Goal: Transaction & Acquisition: Purchase product/service

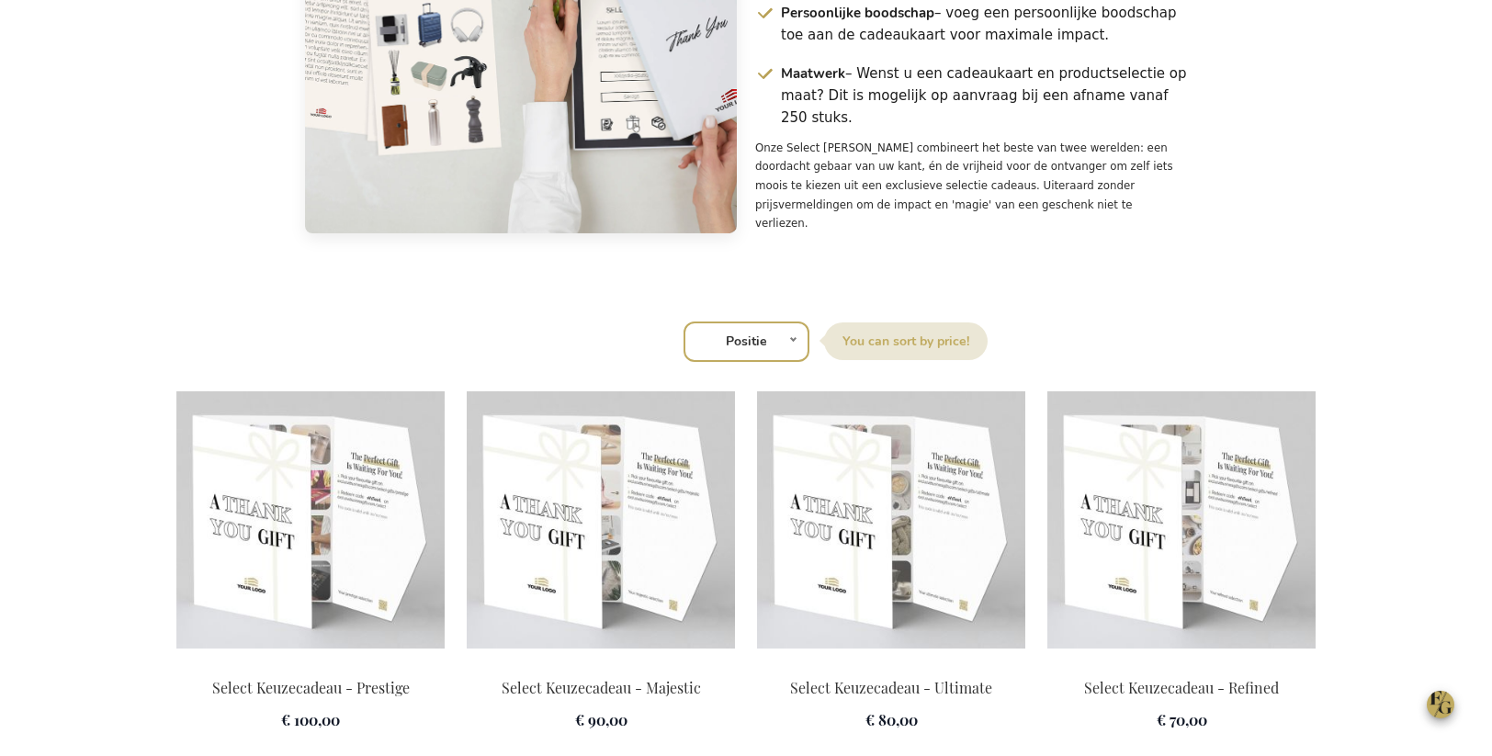
scroll to position [2534, 0]
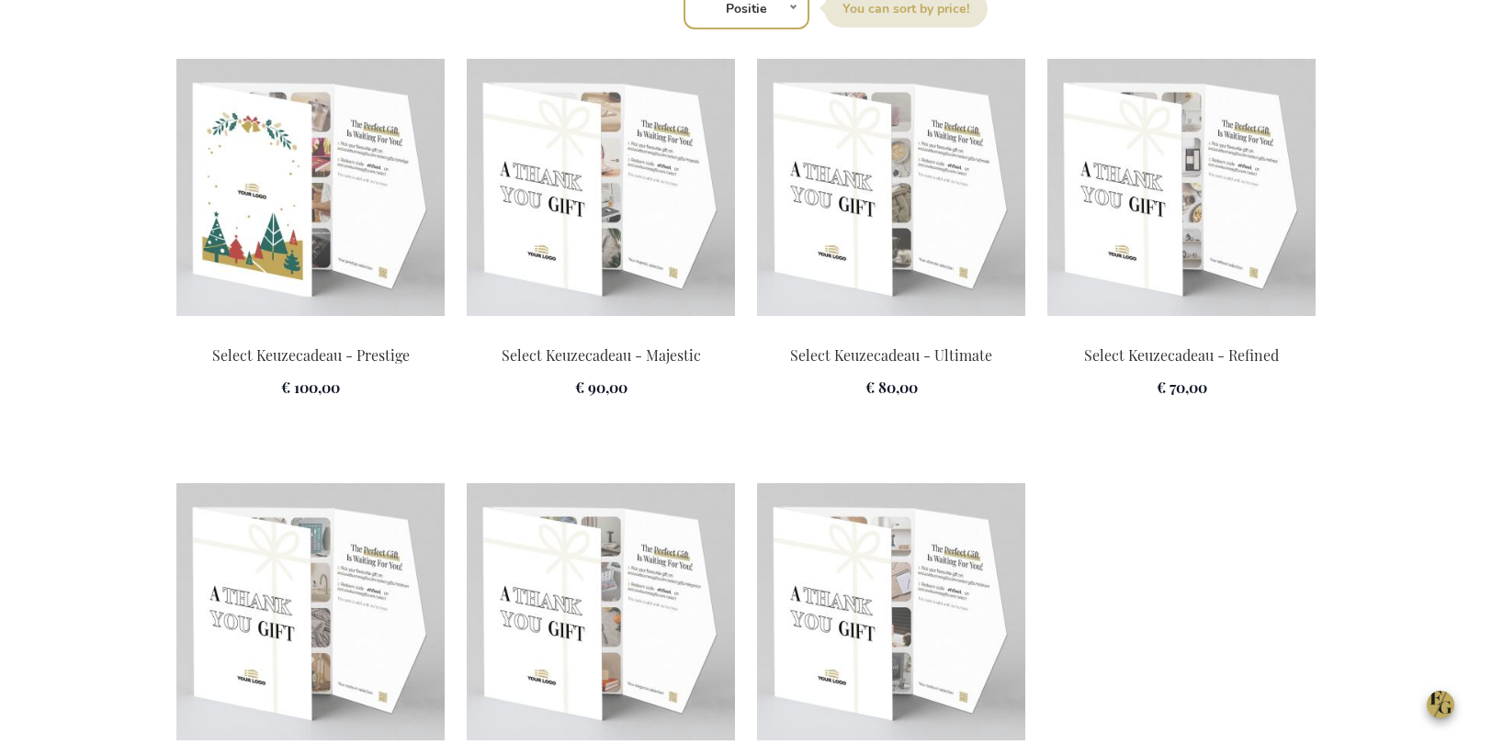
click at [348, 239] on img at bounding box center [310, 187] width 268 height 257
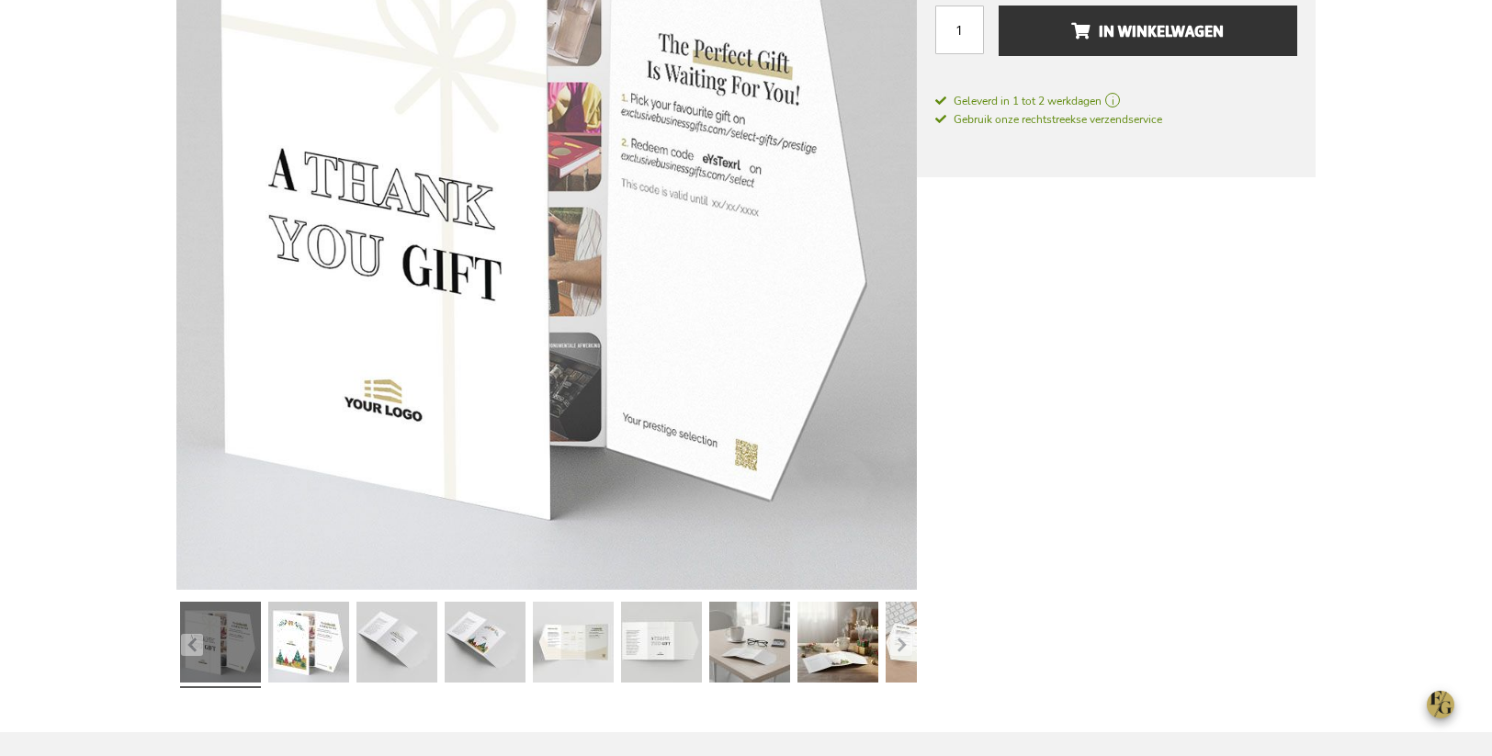
scroll to position [520, 0]
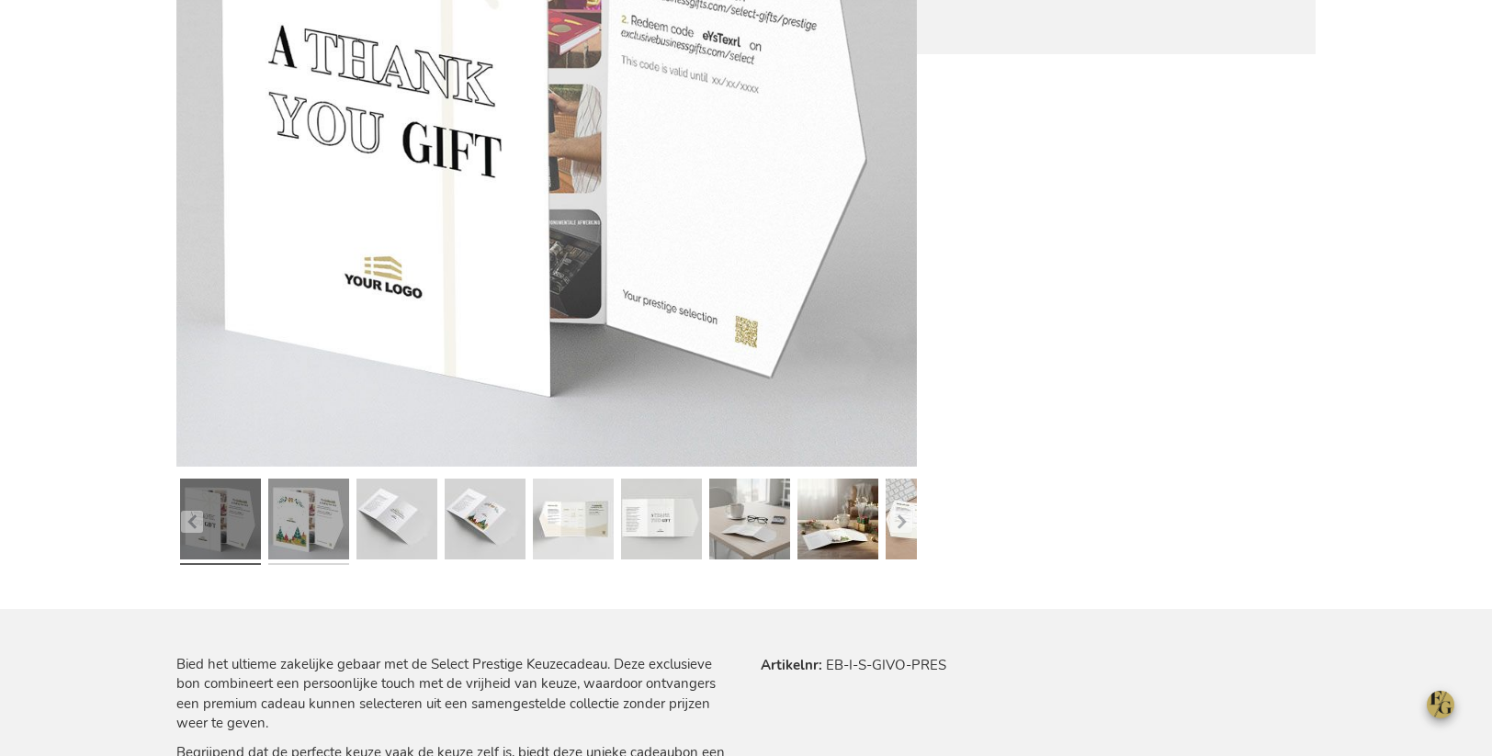
click at [331, 524] on link at bounding box center [308, 521] width 81 height 101
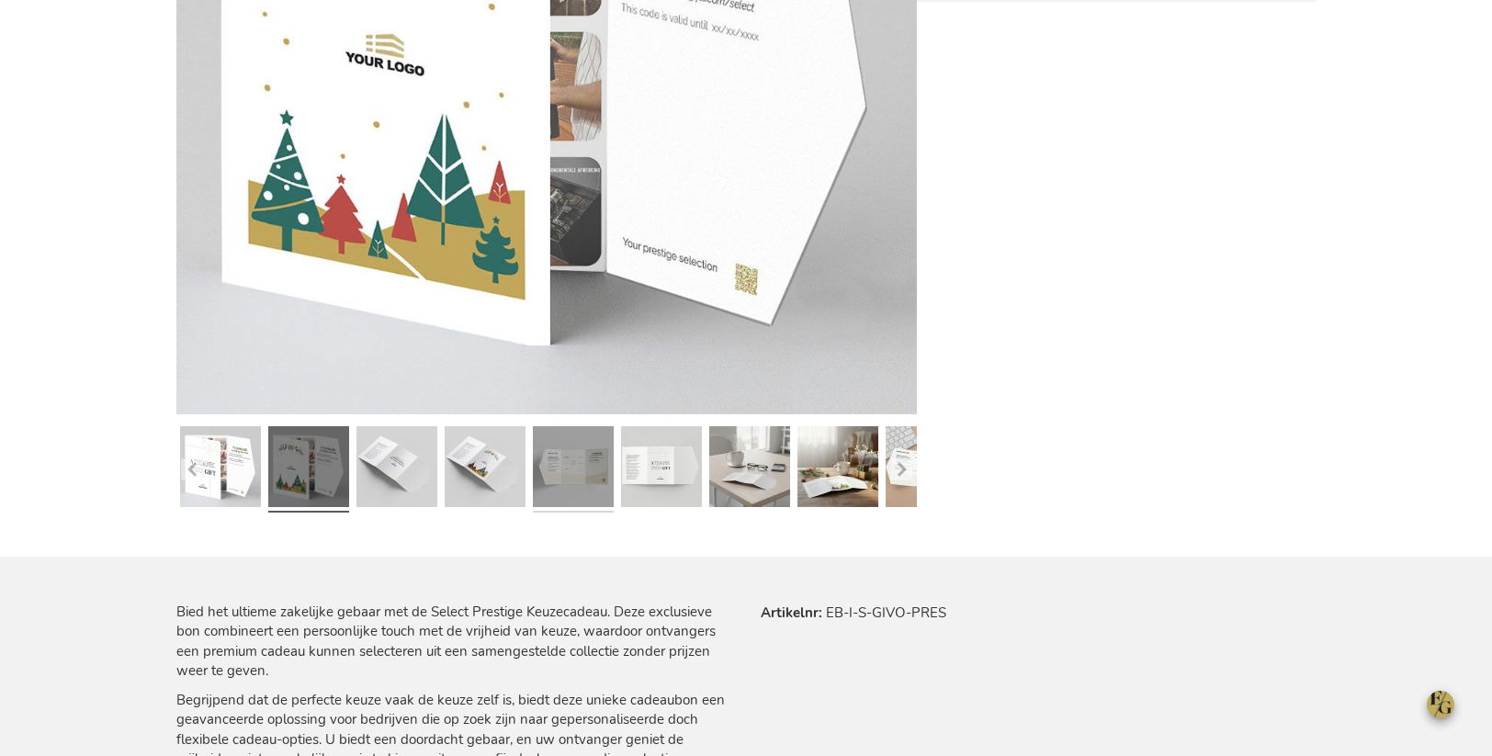
scroll to position [583, 0]
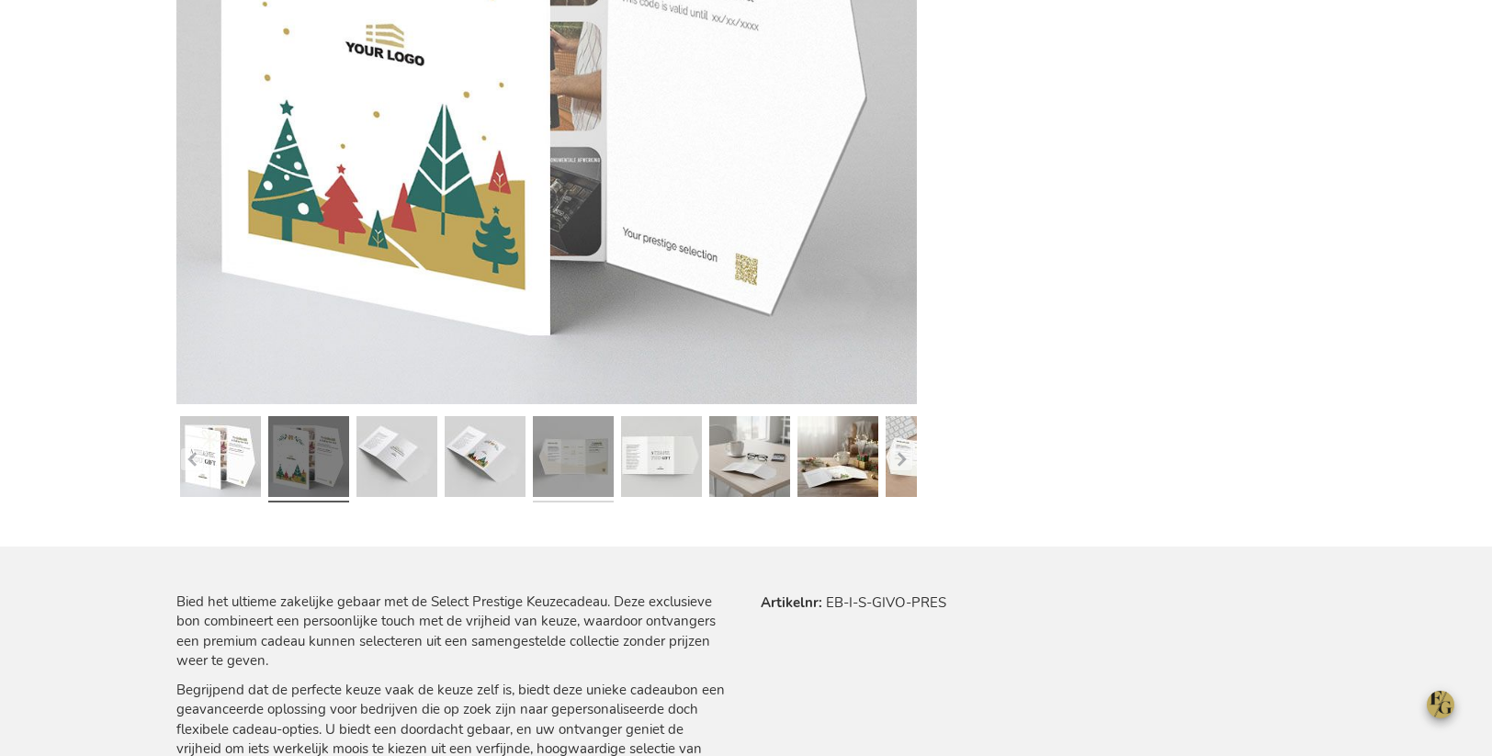
click at [560, 479] on link at bounding box center [573, 459] width 81 height 101
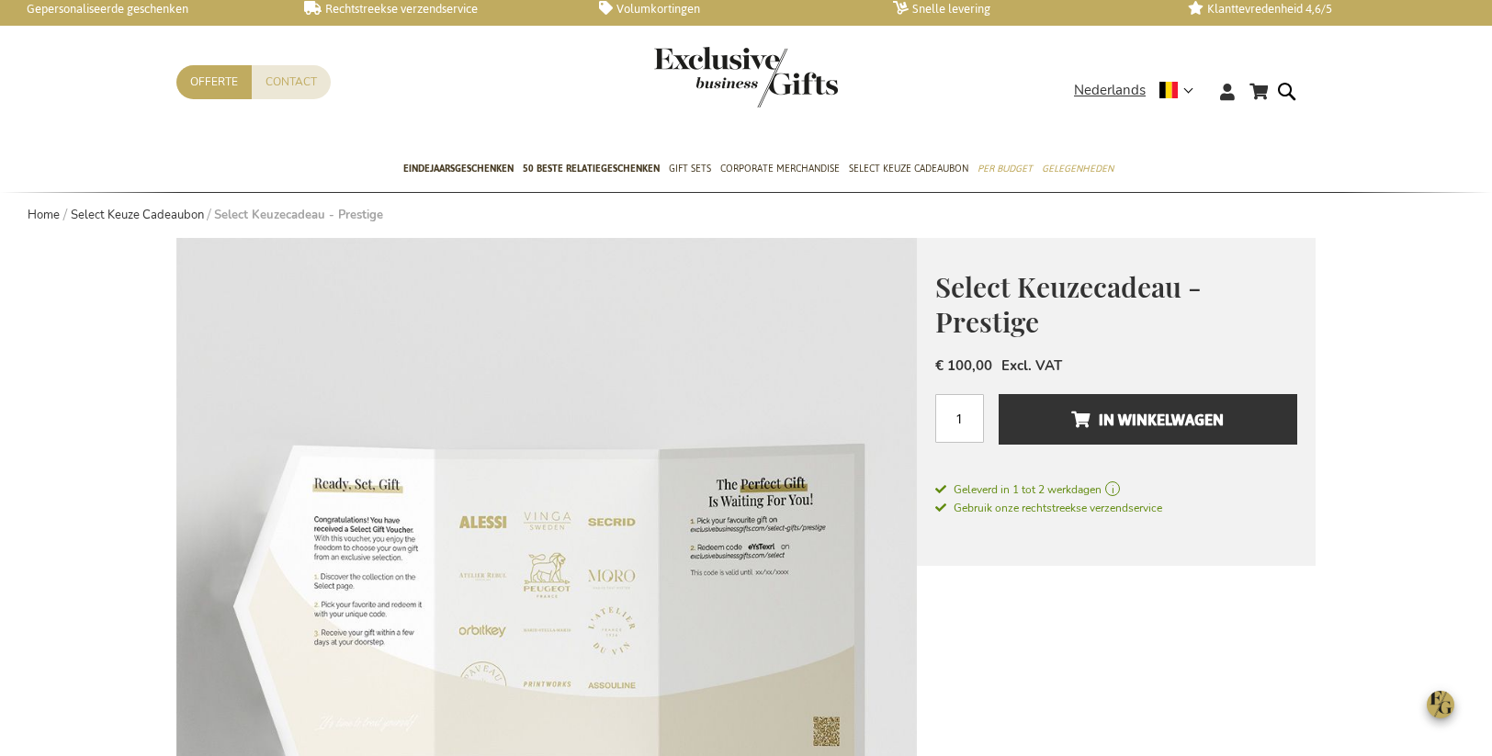
scroll to position [0, 0]
